Goal: Task Accomplishment & Management: Complete application form

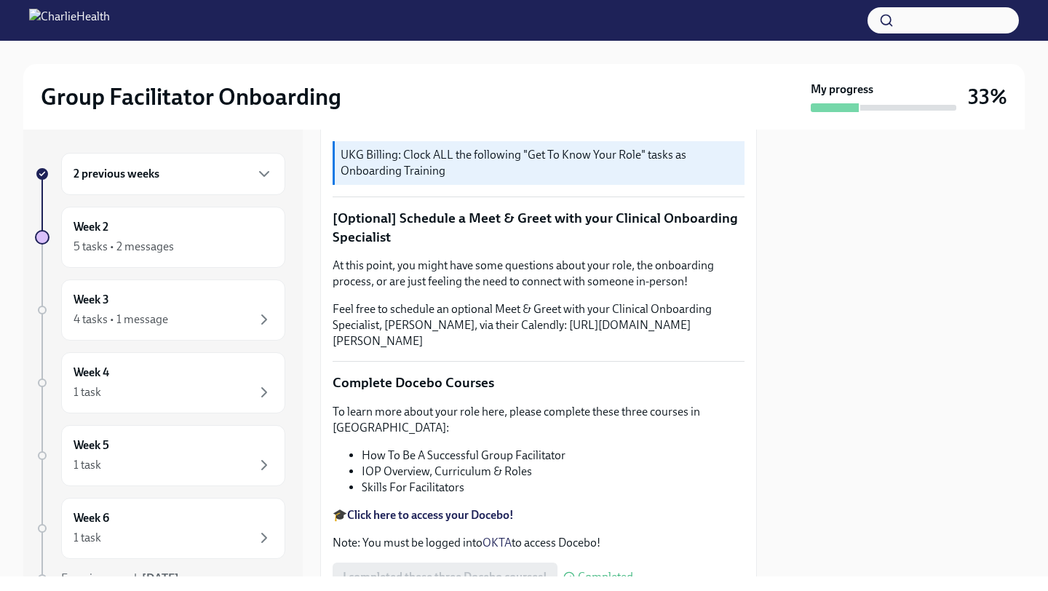
scroll to position [440, 0]
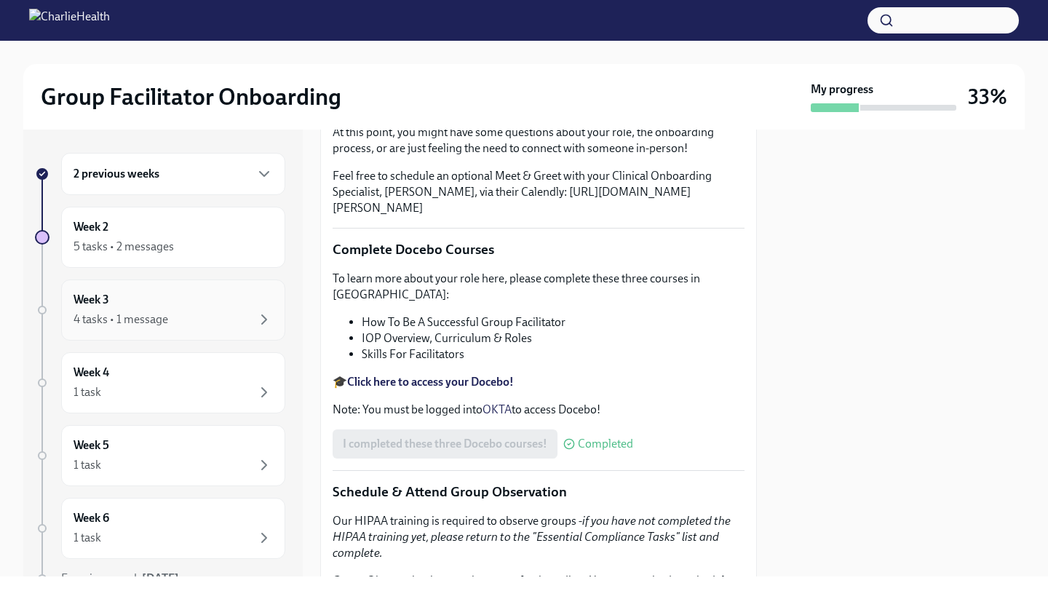
click at [128, 312] on div "4 tasks • 1 message" at bounding box center [121, 320] width 95 height 16
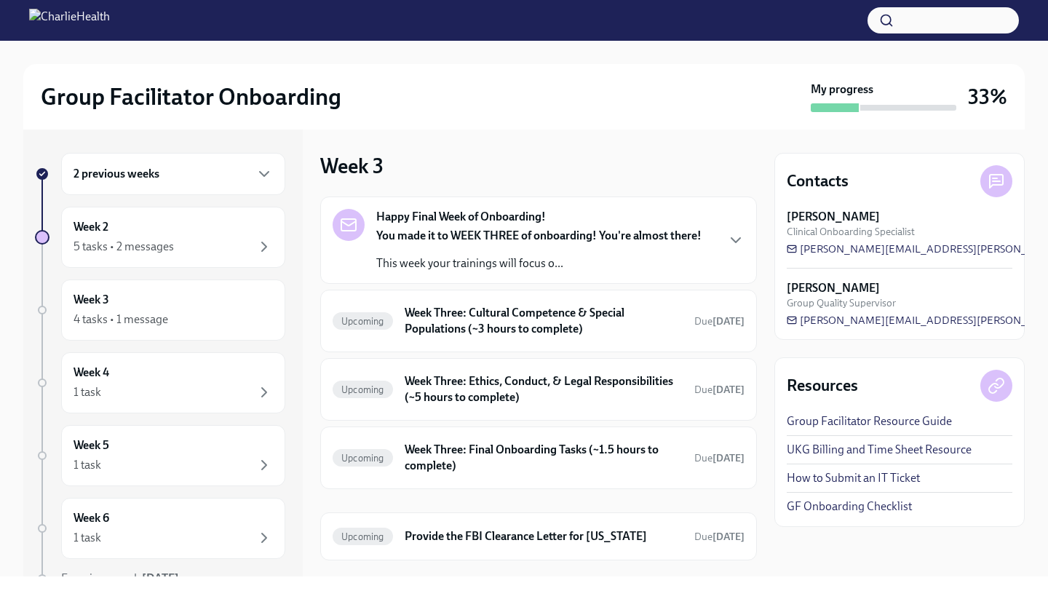
click at [618, 258] on p "This week your trainings will focus o..." at bounding box center [538, 264] width 325 height 16
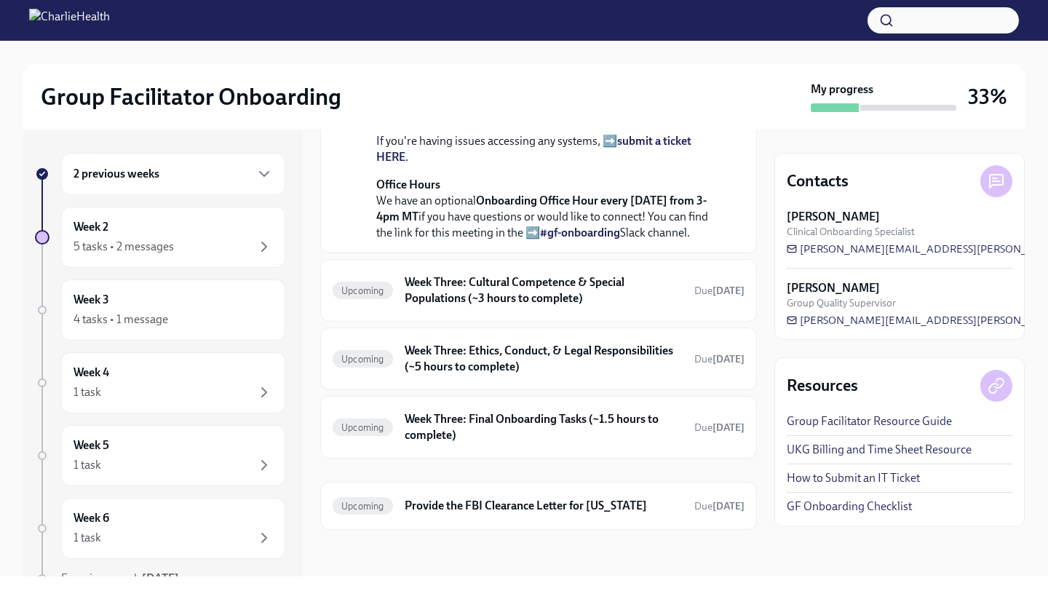
scroll to position [583, 0]
click at [625, 294] on h6 "Week Three: Cultural Competence & Special Populations (~3 hours to complete)" at bounding box center [544, 290] width 278 height 32
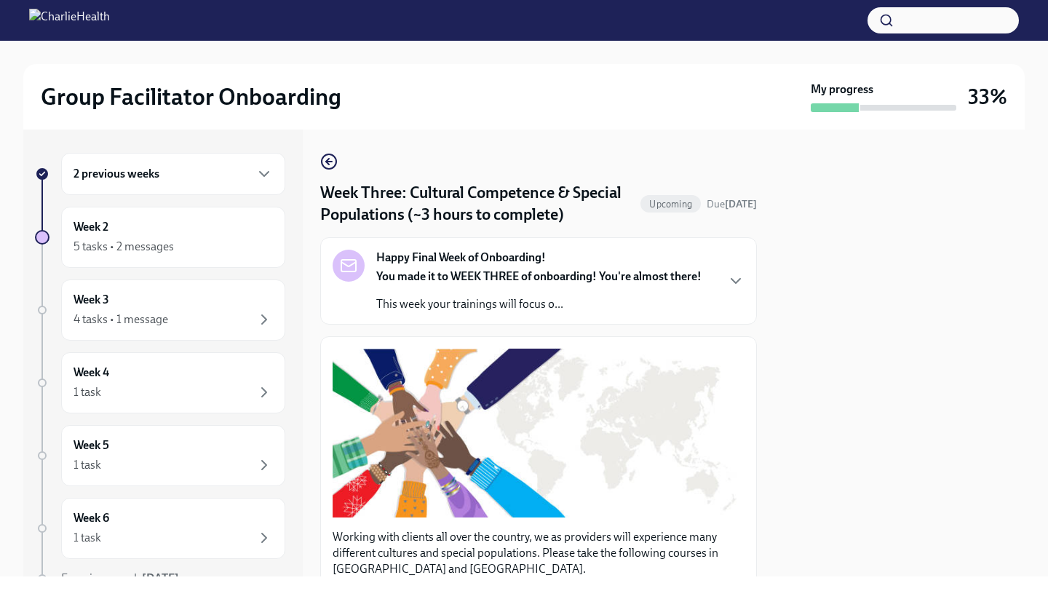
click at [504, 282] on strong "You made it to WEEK THREE of onboarding! You're almost there!" at bounding box center [538, 276] width 325 height 14
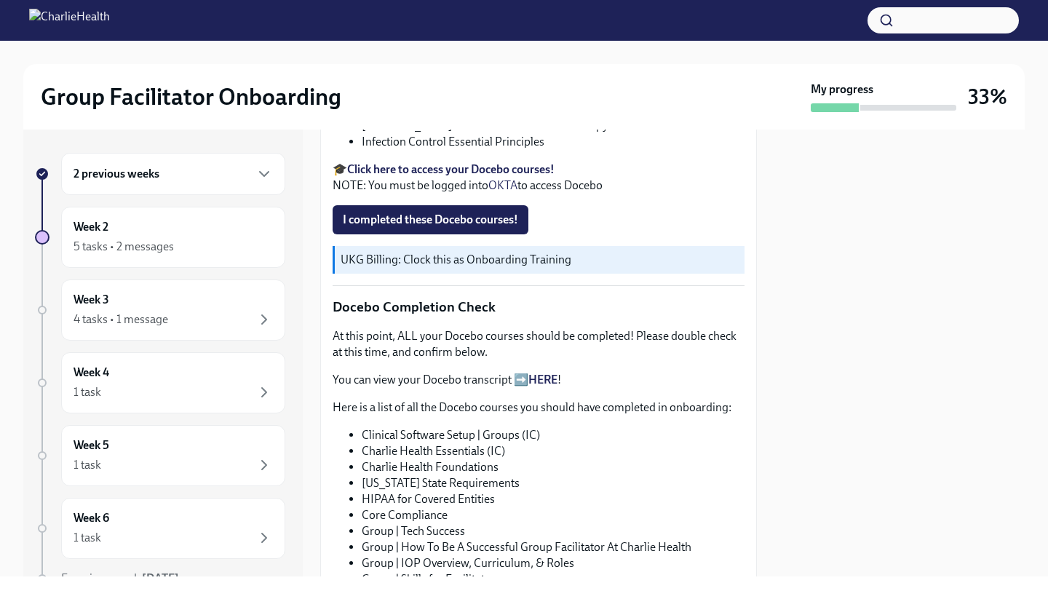
scroll to position [949, 0]
click at [420, 226] on span "I completed these Docebo courses!" at bounding box center [430, 219] width 175 height 15
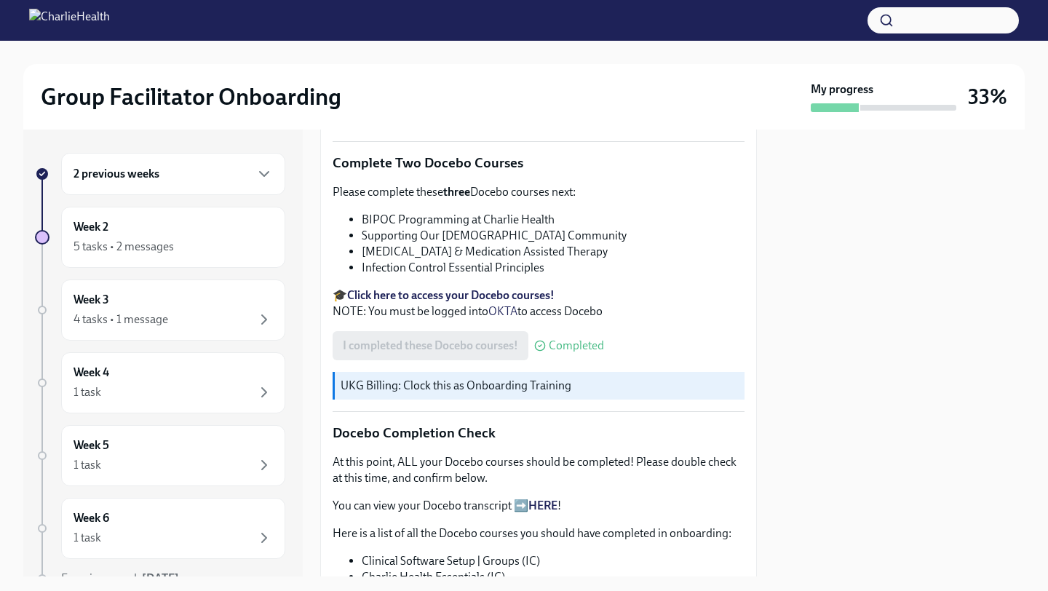
scroll to position [449, 0]
click at [241, 293] on div "Week 3 4 tasks • 1 message" at bounding box center [173, 310] width 199 height 36
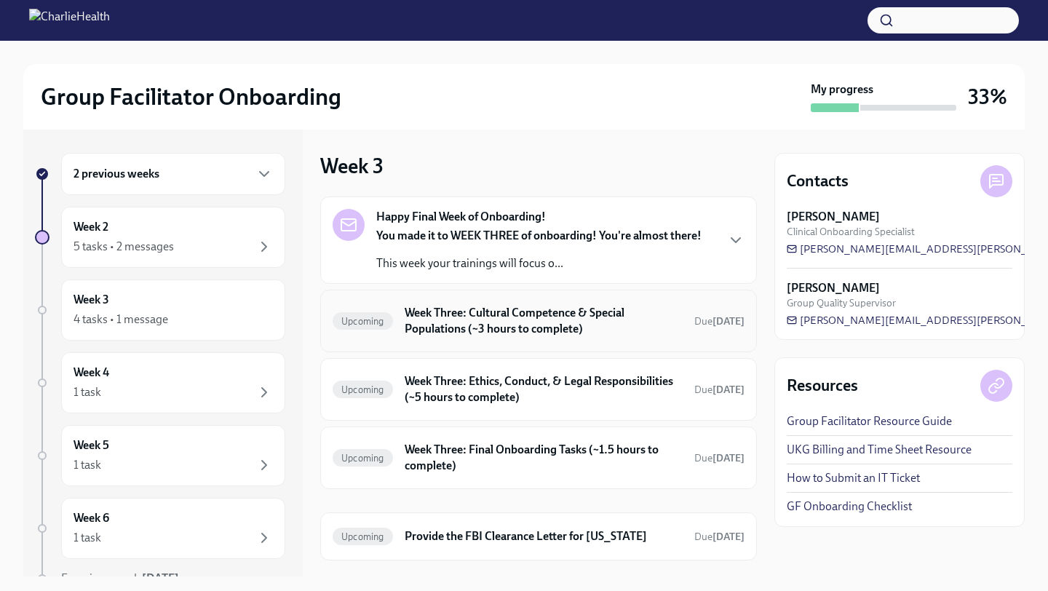
click at [515, 328] on h6 "Week Three: Cultural Competence & Special Populations (~3 hours to complete)" at bounding box center [544, 321] width 278 height 32
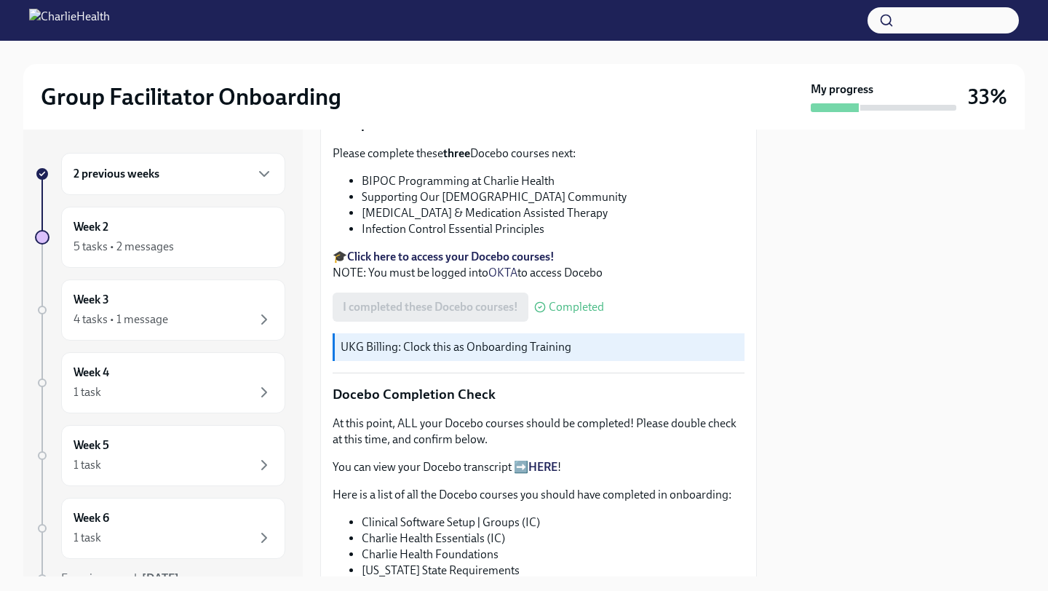
scroll to position [578, 0]
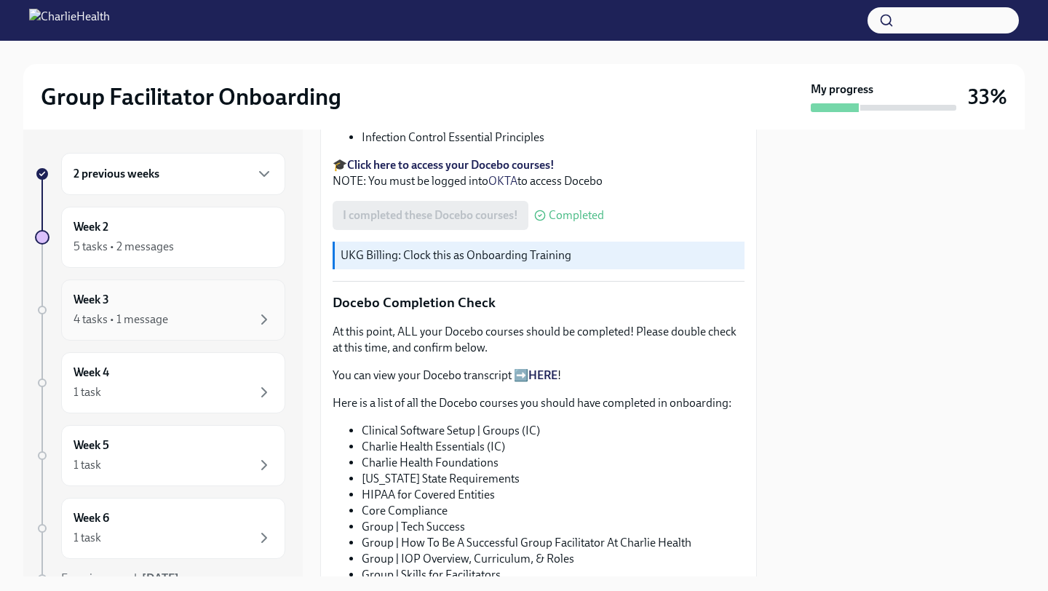
click at [223, 300] on div "Week 3 4 tasks • 1 message" at bounding box center [173, 310] width 199 height 36
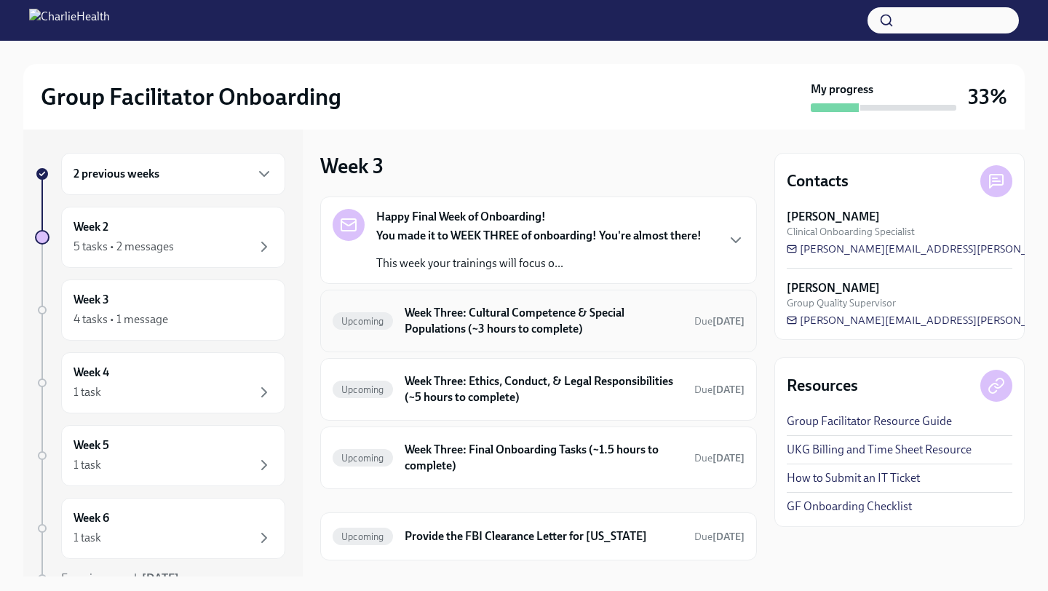
click at [542, 317] on h6 "Week Three: Cultural Competence & Special Populations (~3 hours to complete)" at bounding box center [544, 321] width 278 height 32
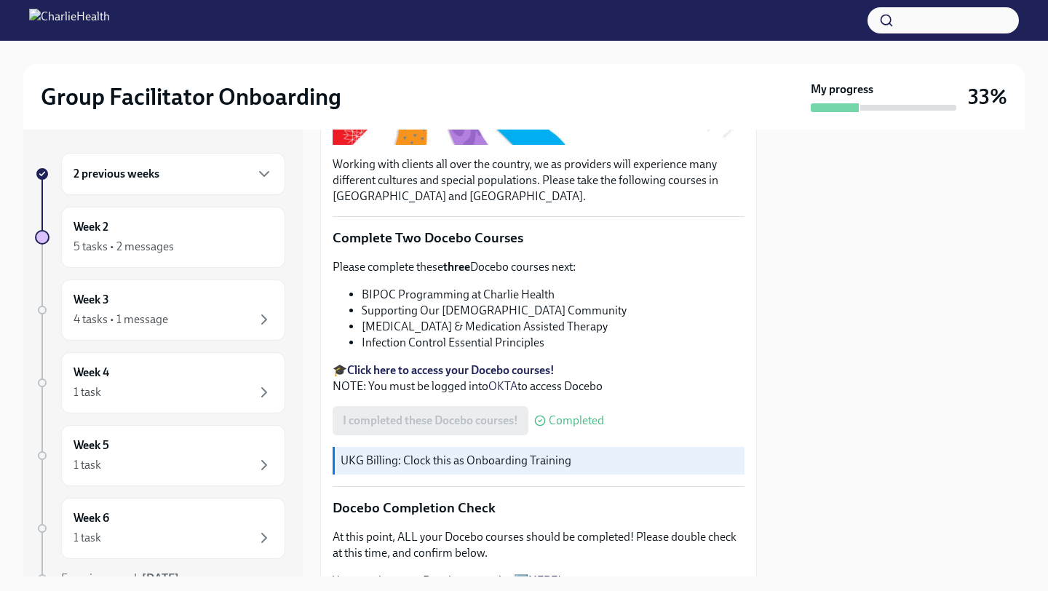
scroll to position [384, 0]
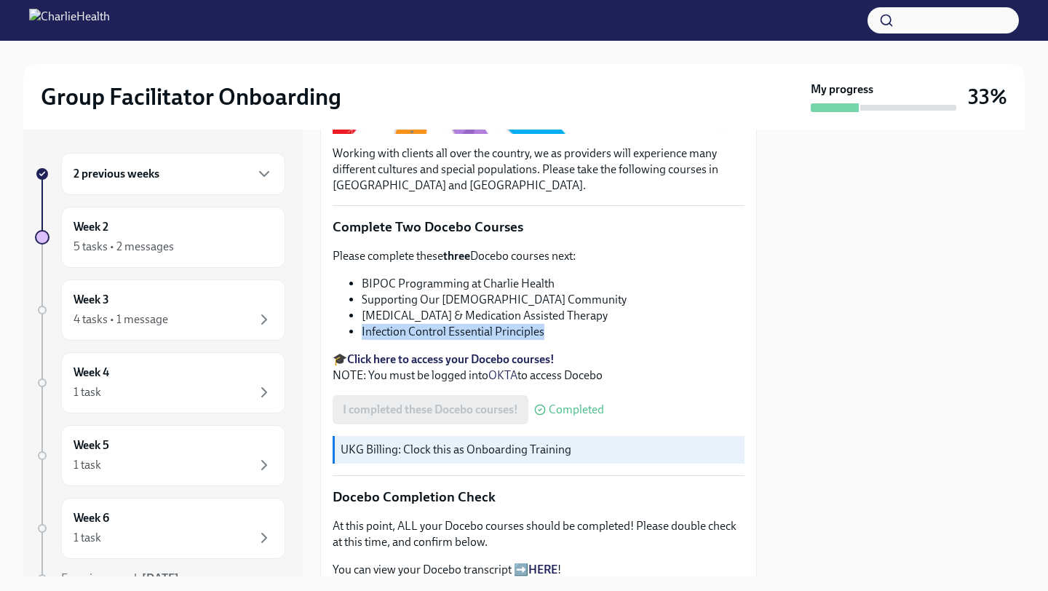
drag, startPoint x: 544, startPoint y: 332, endPoint x: 360, endPoint y: 328, distance: 184.9
click at [360, 328] on ul "BIPOC Programming at Charlie Health Supporting Our [DEMOGRAPHIC_DATA] Community…" at bounding box center [539, 308] width 412 height 64
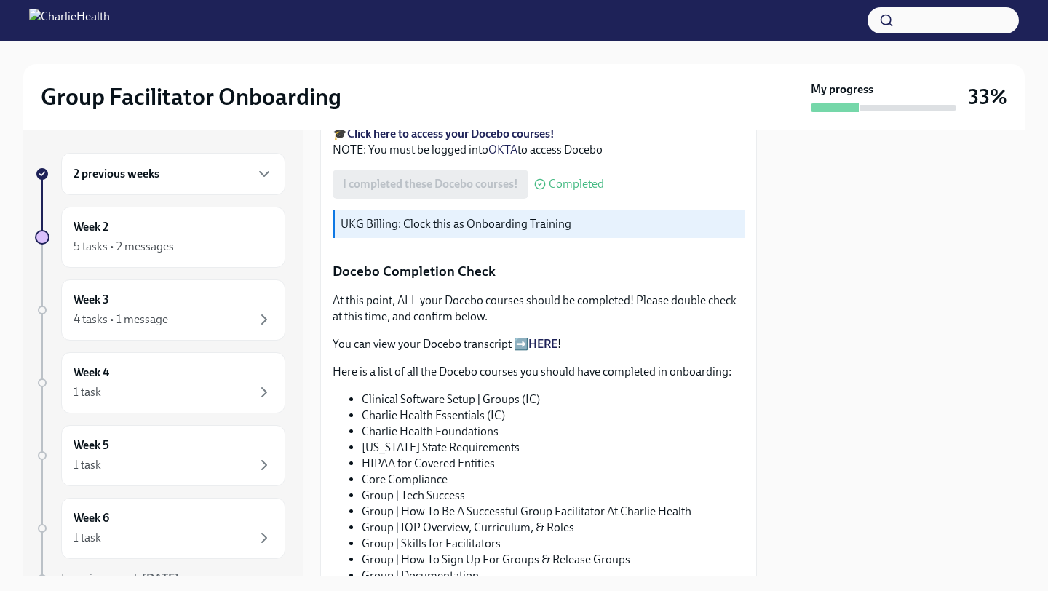
scroll to position [611, 0]
click at [158, 290] on div "Week 3 4 tasks • 1 message" at bounding box center [173, 310] width 224 height 61
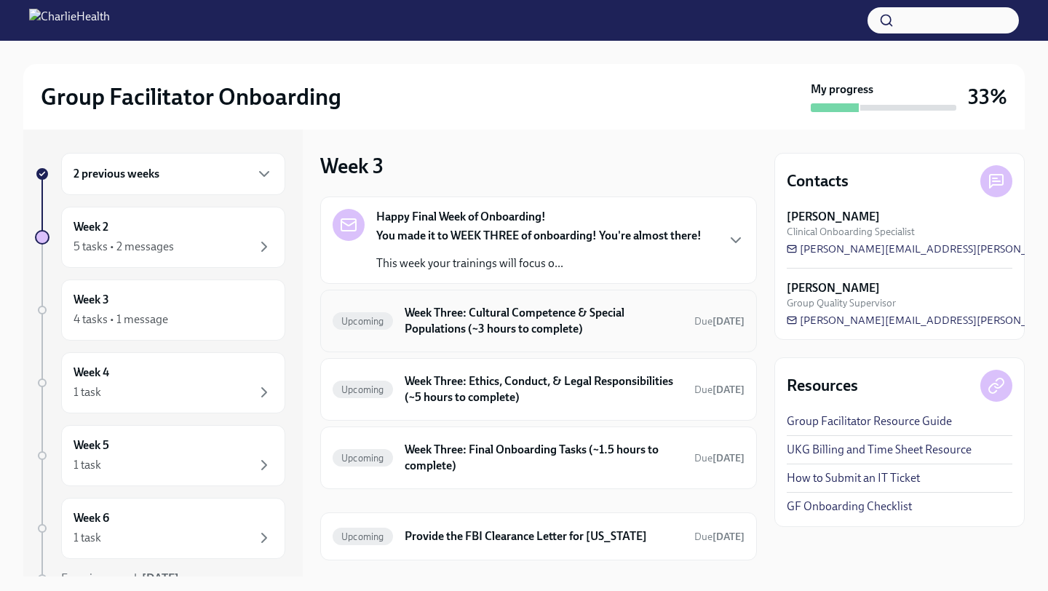
scroll to position [31, 0]
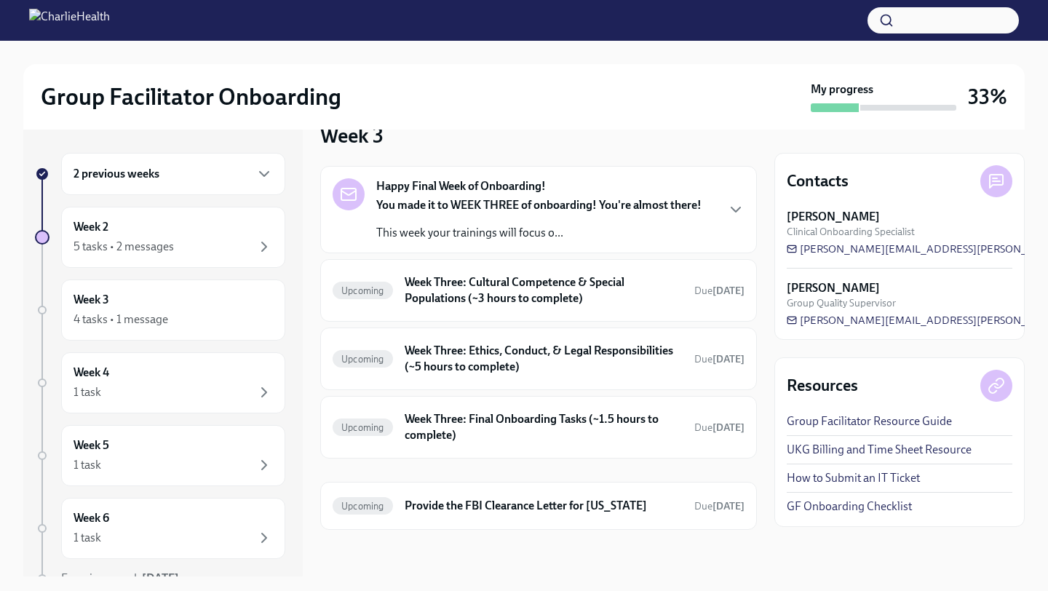
click at [457, 226] on p "This week your trainings will focus o..." at bounding box center [538, 233] width 325 height 16
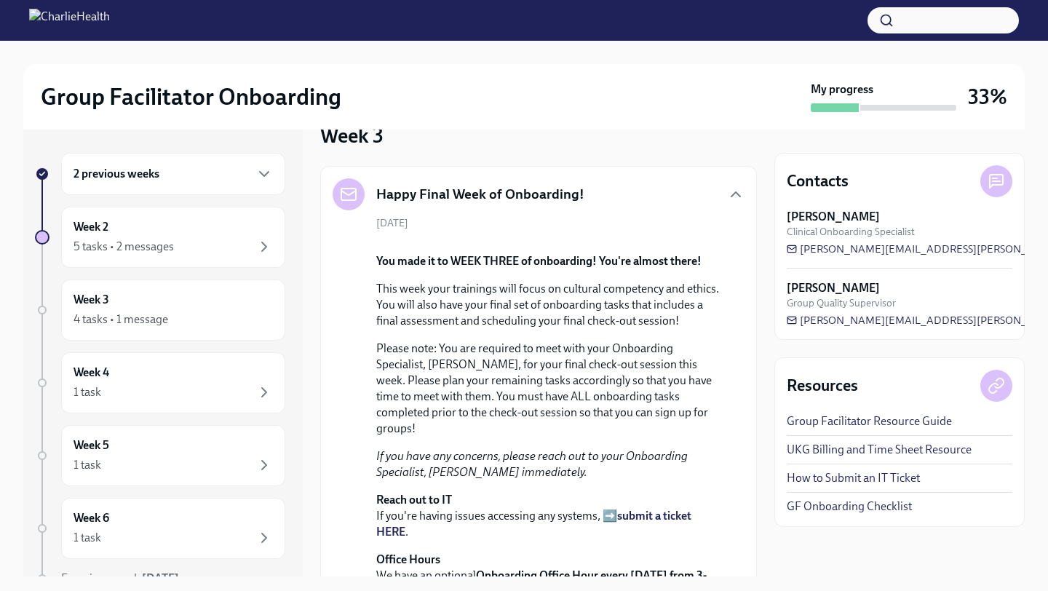
click at [443, 229] on div "[DATE] You made it to WEEK THREE of onboarding! You're almost there! This week …" at bounding box center [539, 416] width 412 height 400
click at [472, 214] on div "Happy Final Week of Onboarding! [DATE] You made it to WEEK THREE of onboarding!…" at bounding box center [539, 396] width 412 height 437
click at [740, 197] on icon "button" at bounding box center [736, 194] width 9 height 4
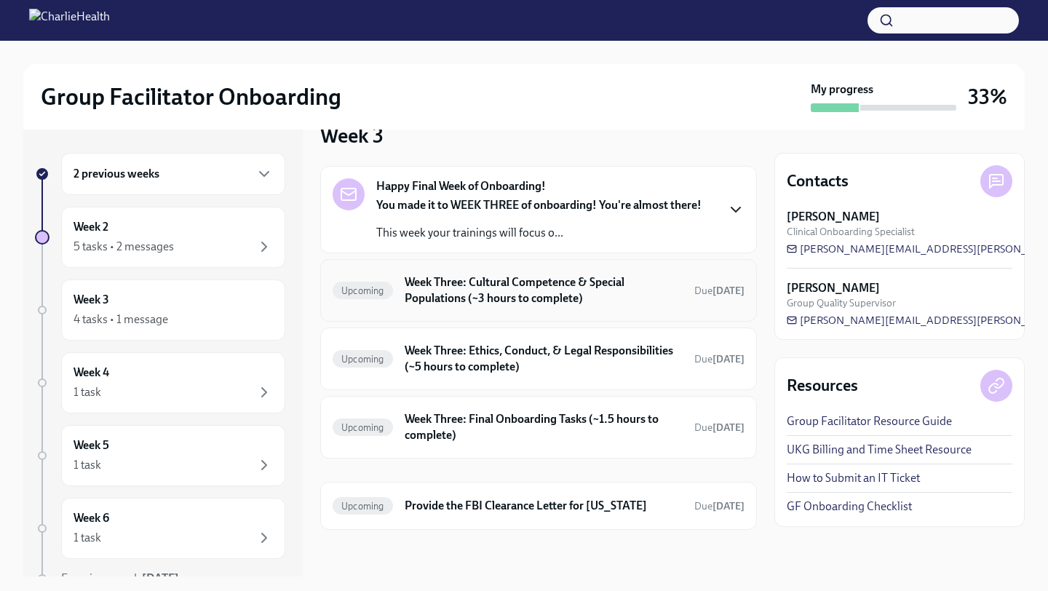
click at [631, 288] on h6 "Week Three: Cultural Competence & Special Populations (~3 hours to complete)" at bounding box center [544, 290] width 278 height 32
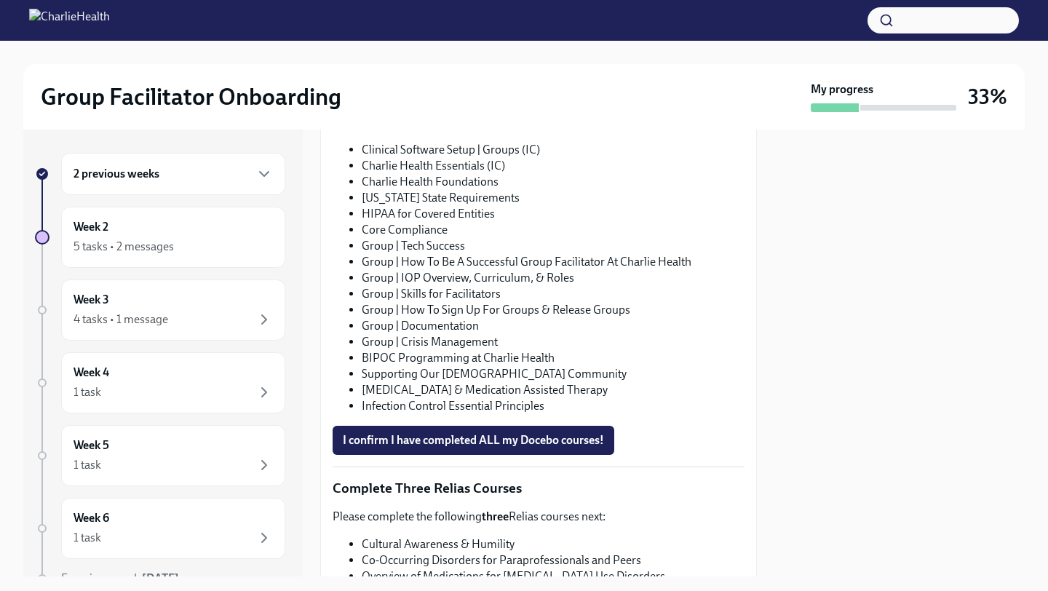
scroll to position [1078, 0]
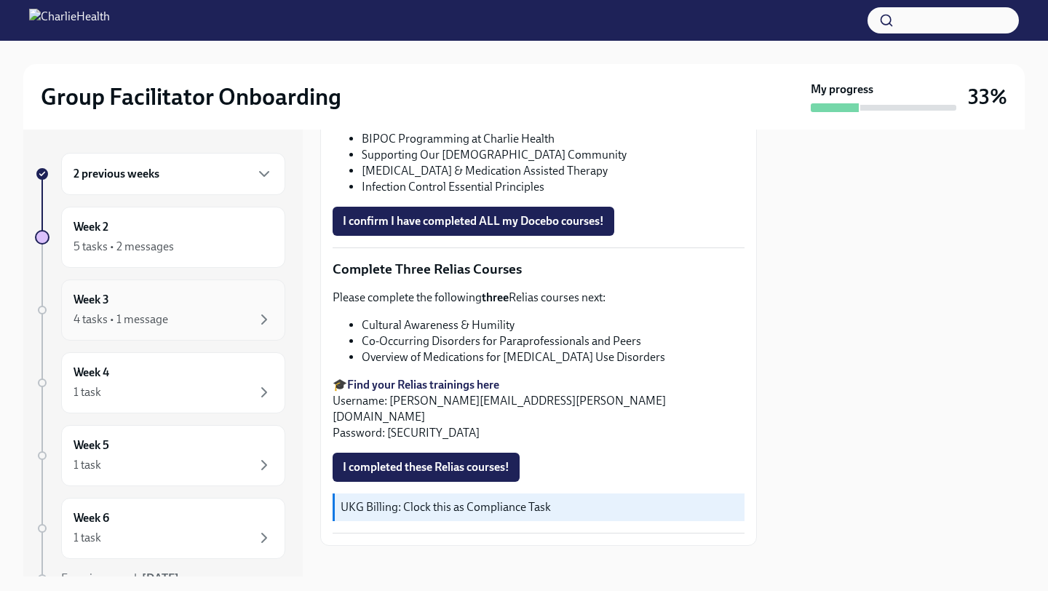
click at [173, 317] on div "4 tasks • 1 message" at bounding box center [173, 319] width 199 height 17
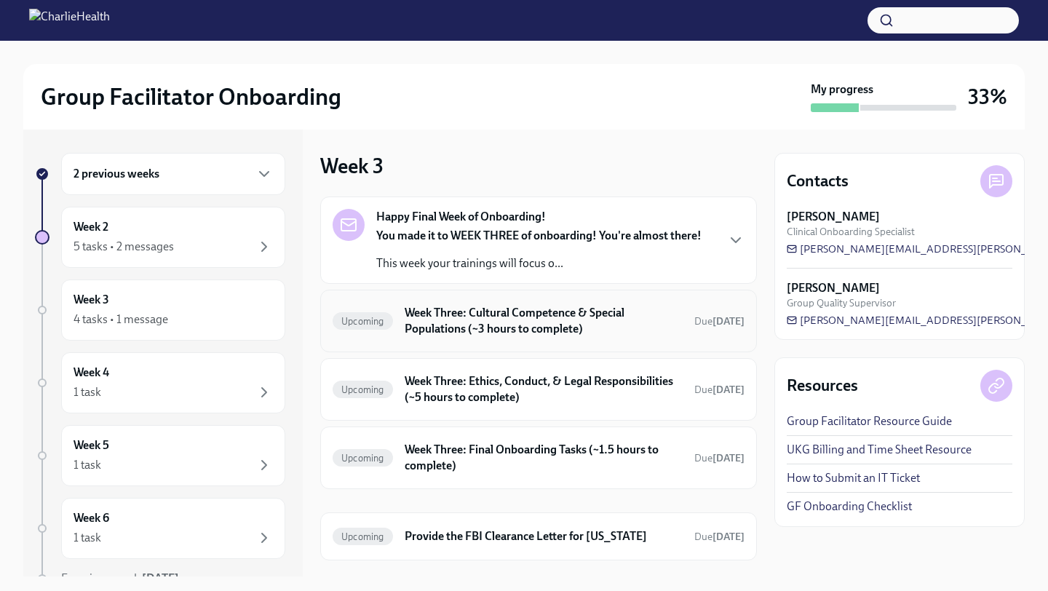
scroll to position [31, 0]
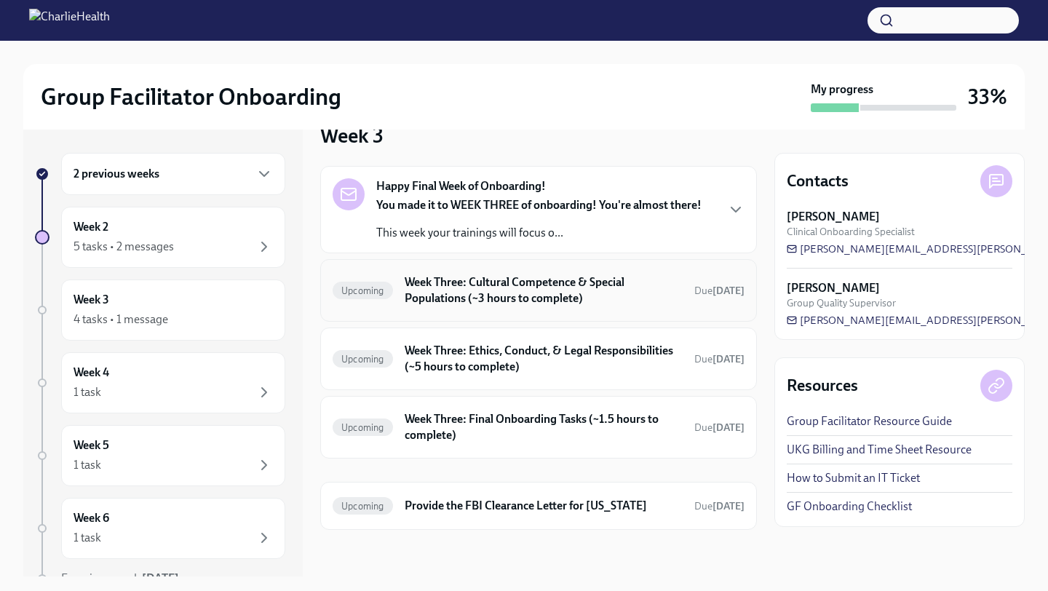
click at [438, 302] on h6 "Week Three: Cultural Competence & Special Populations (~3 hours to complete)" at bounding box center [544, 290] width 278 height 32
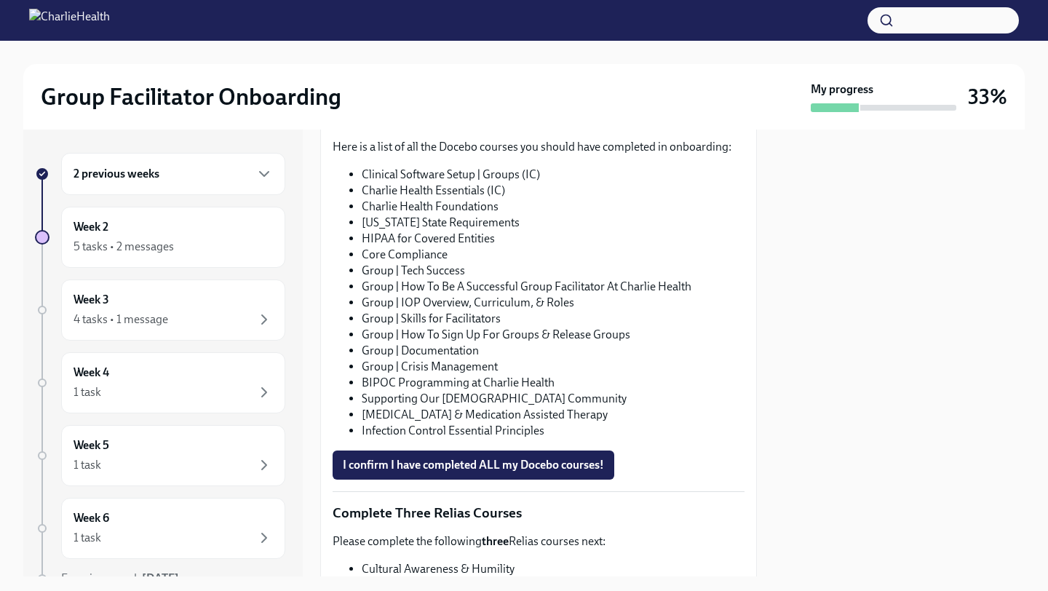
scroll to position [837, 0]
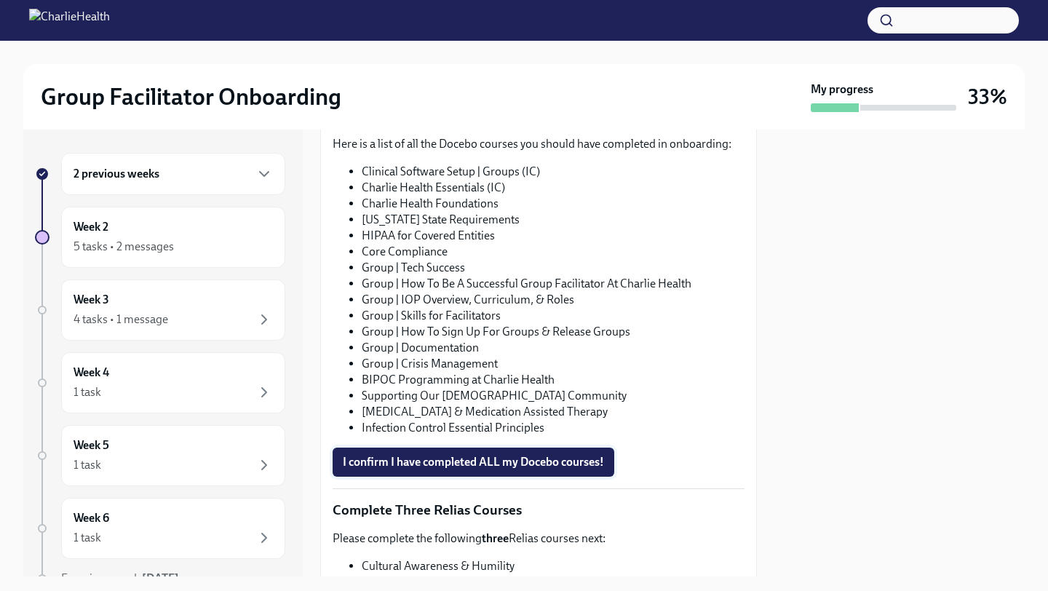
click at [402, 469] on span "I confirm I have completed ALL my Docebo courses!" at bounding box center [473, 462] width 261 height 15
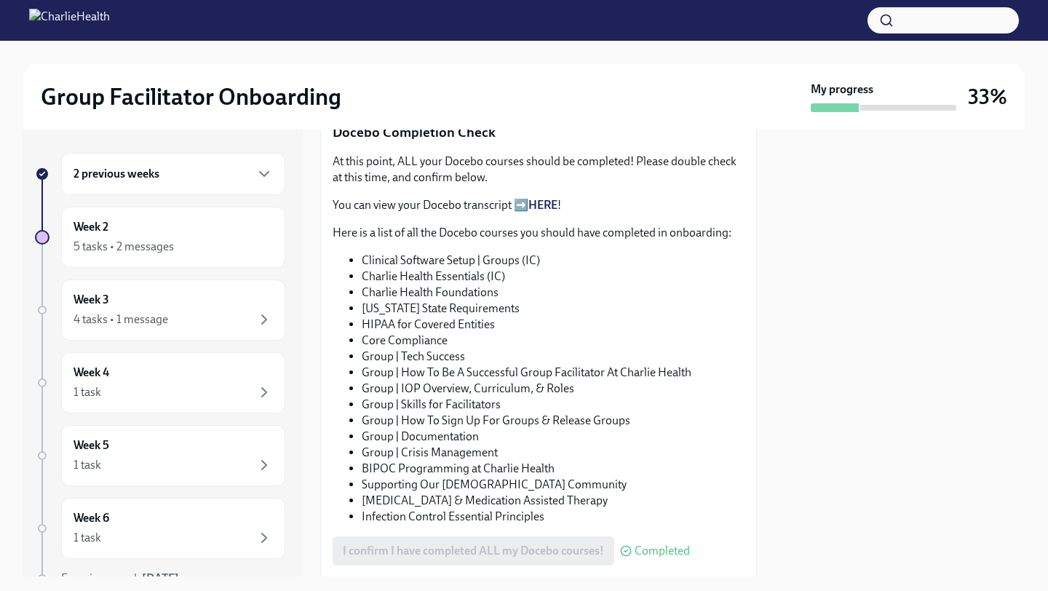
scroll to position [1078, 0]
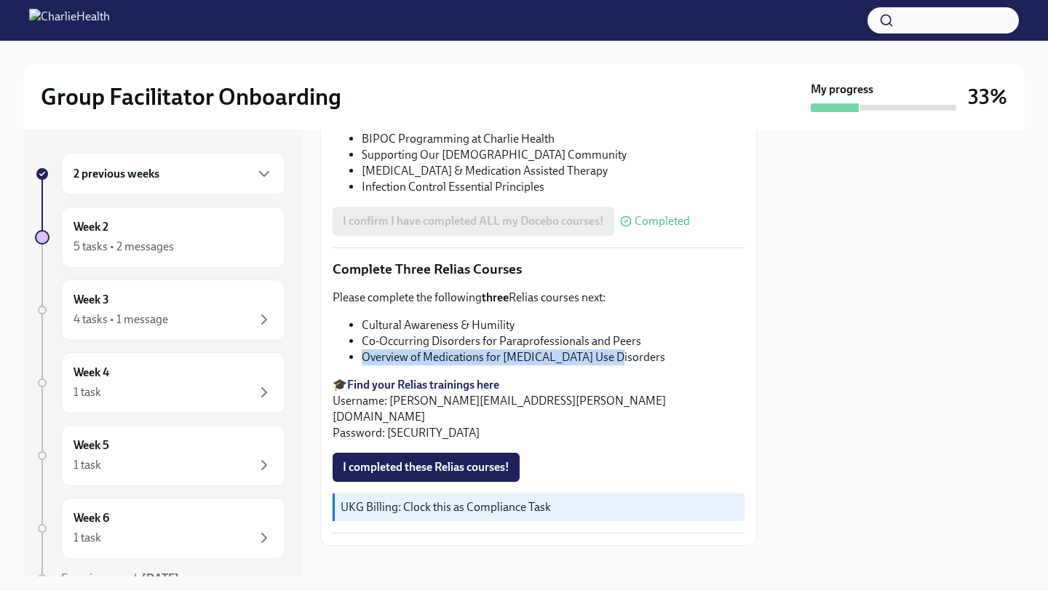
drag, startPoint x: 609, startPoint y: 362, endPoint x: 365, endPoint y: 354, distance: 244.7
click at [365, 354] on li "Overview of Medications for [MEDICAL_DATA] Use Disorders" at bounding box center [553, 357] width 383 height 16
copy li "Overview of Medications for [MEDICAL_DATA] Use Disorders"
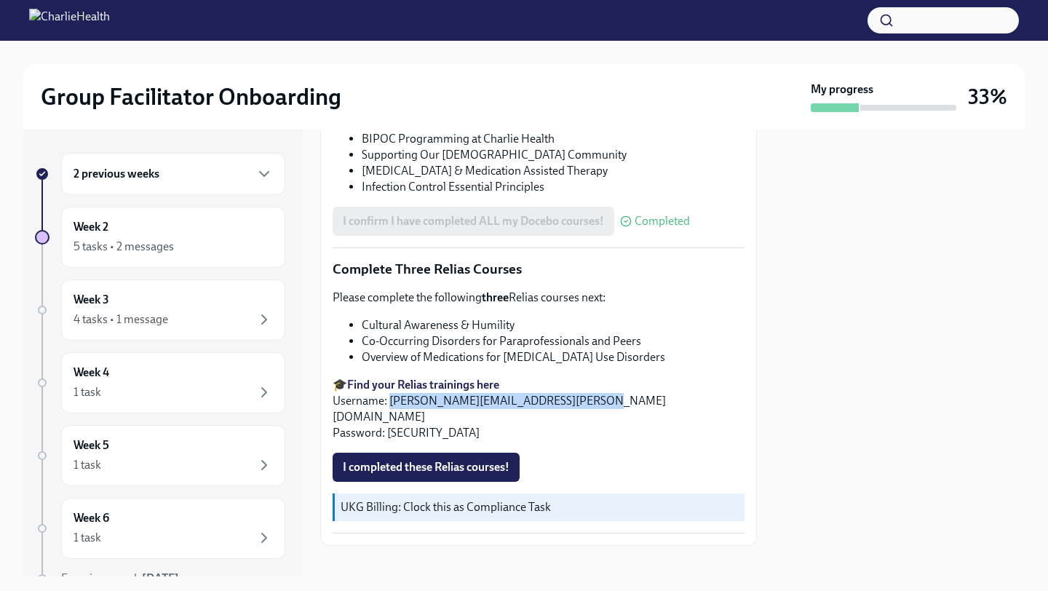
drag, startPoint x: 389, startPoint y: 398, endPoint x: 581, endPoint y: 404, distance: 191.5
click at [581, 404] on p "🎓 Find your Relias trainings here Username: [PERSON_NAME][EMAIL_ADDRESS][PERSON…" at bounding box center [539, 409] width 412 height 64
copy p "[PERSON_NAME][EMAIL_ADDRESS][PERSON_NAME][DOMAIN_NAME]"
